Goal: Transaction & Acquisition: Subscribe to service/newsletter

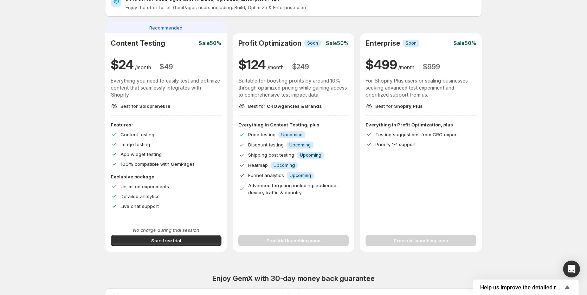
scroll to position [141, 0]
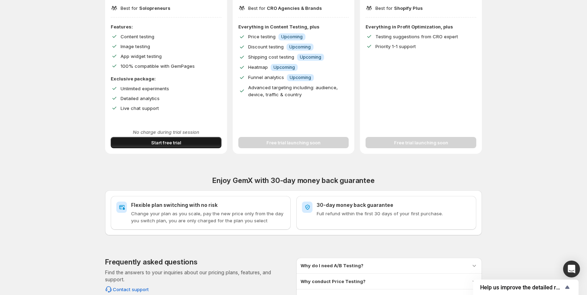
click at [148, 142] on button "Start free trial" at bounding box center [166, 142] width 111 height 11
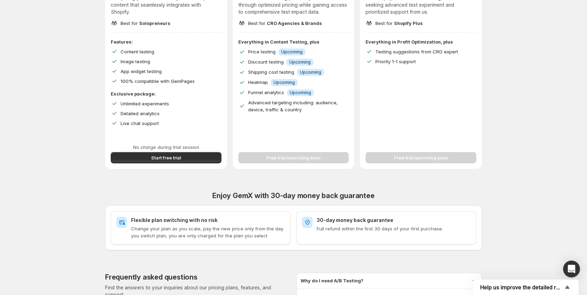
scroll to position [66, 0]
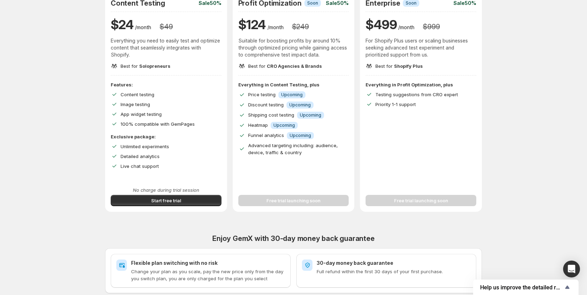
scroll to position [70, 0]
